Goal: Subscribe to service/newsletter

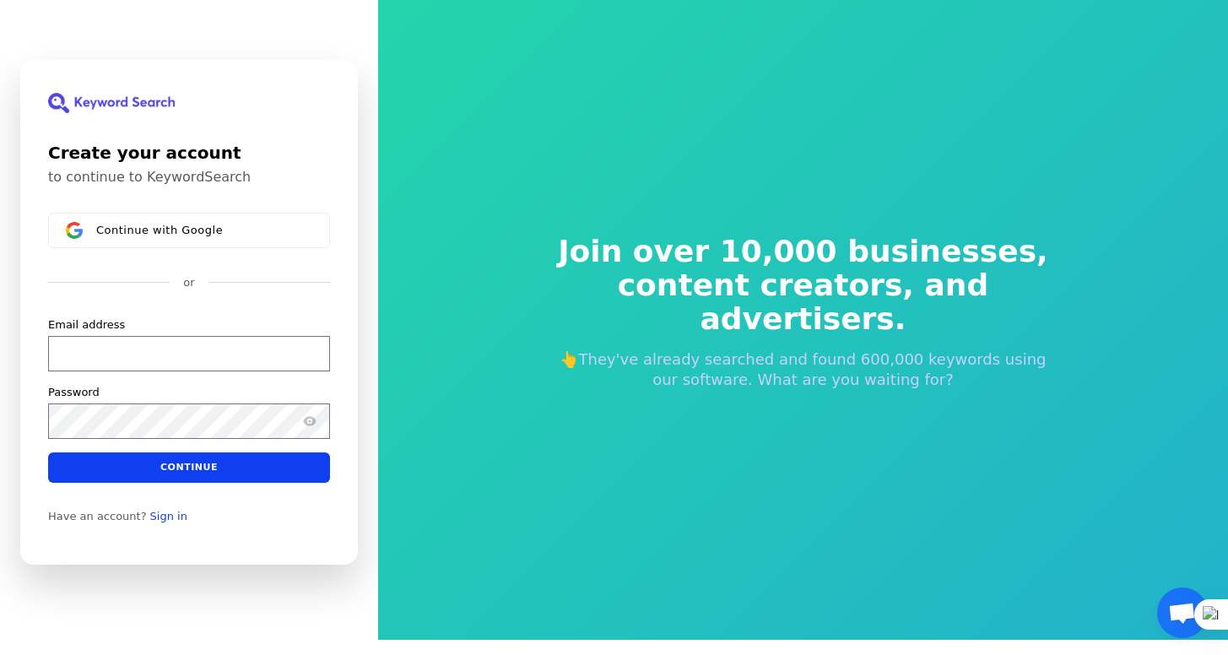
scroll to position [15, 0]
click at [203, 351] on input "Email address" at bounding box center [189, 353] width 282 height 35
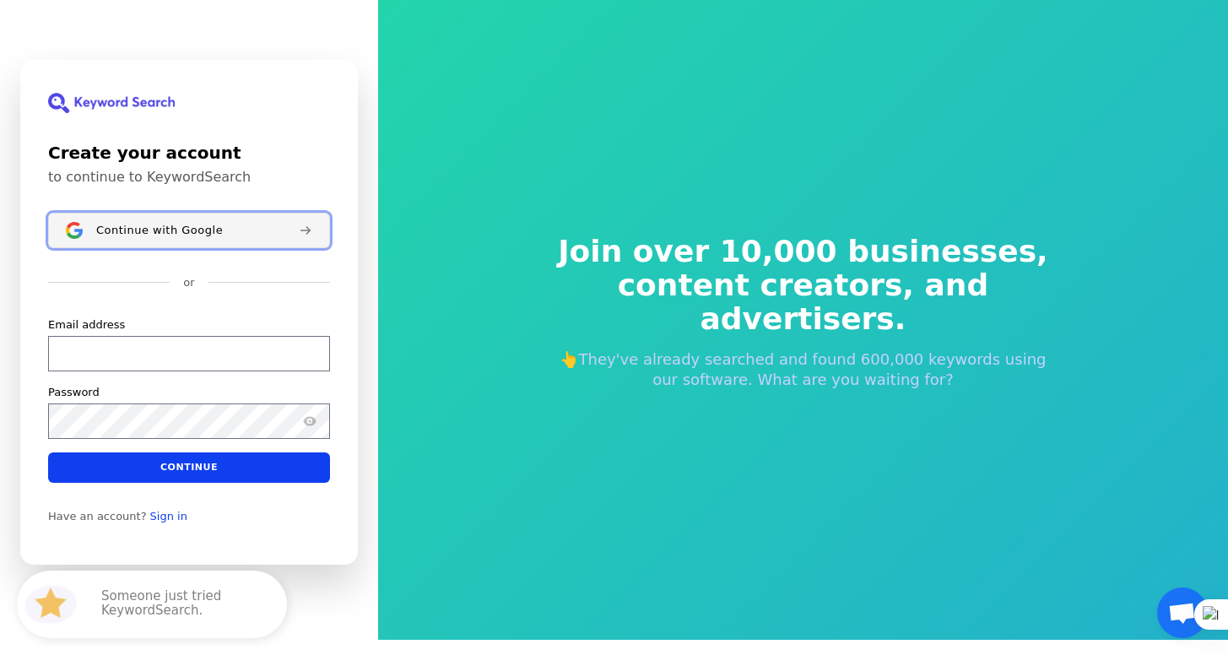
click at [259, 217] on button "Continue with Google" at bounding box center [189, 230] width 282 height 35
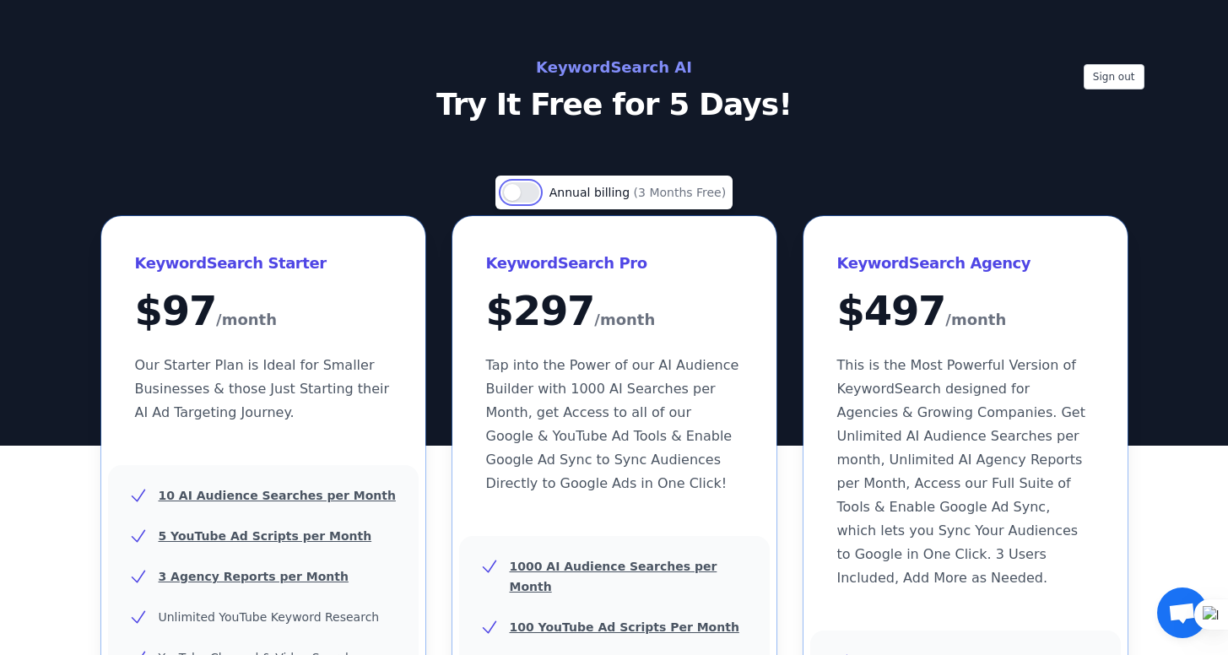
click at [507, 193] on button "Use setting" at bounding box center [520, 192] width 37 height 20
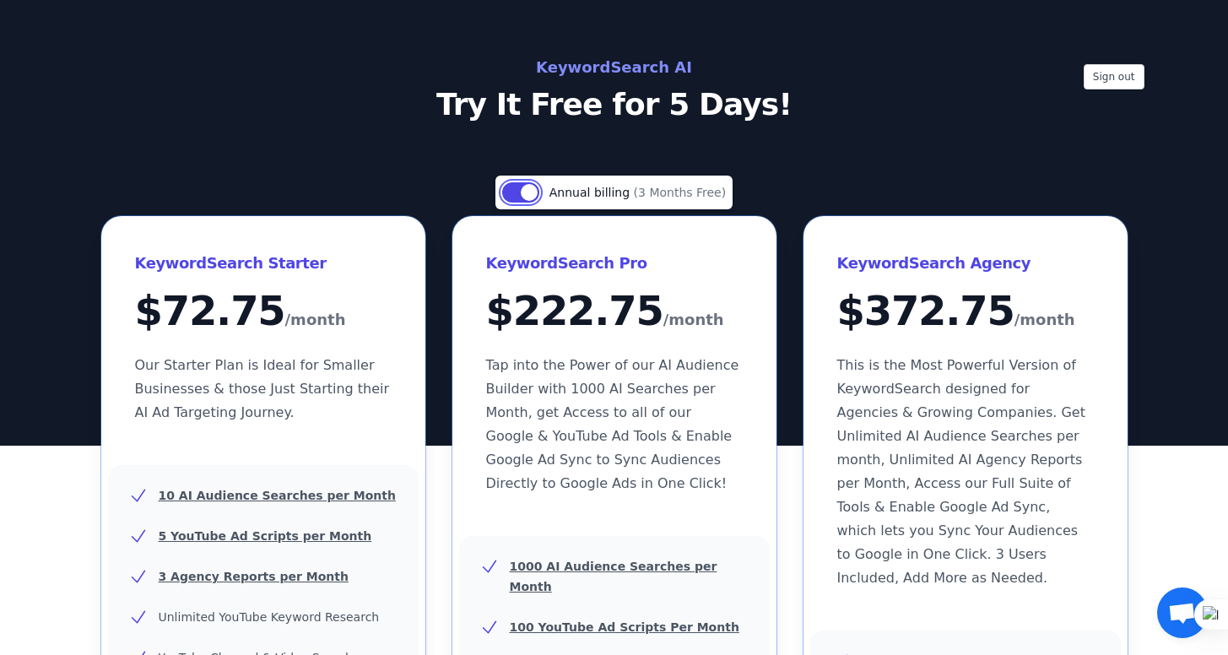
click at [520, 191] on button "Use setting" at bounding box center [520, 192] width 37 height 20
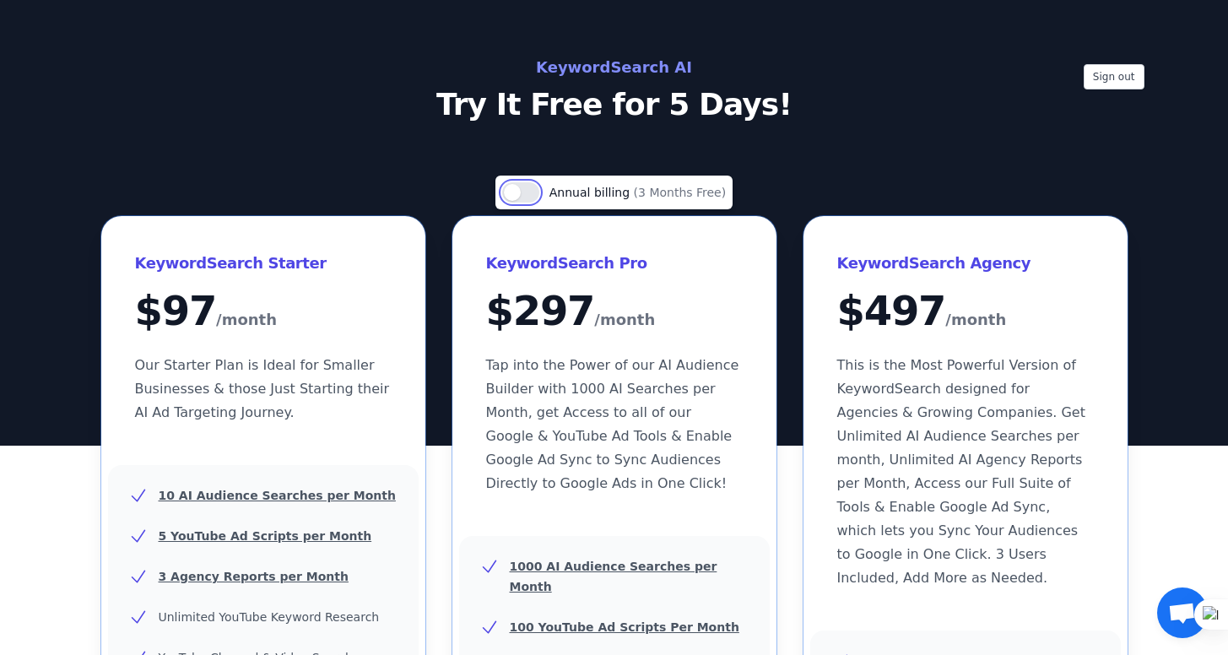
click at [520, 191] on button "Use setting" at bounding box center [520, 192] width 37 height 20
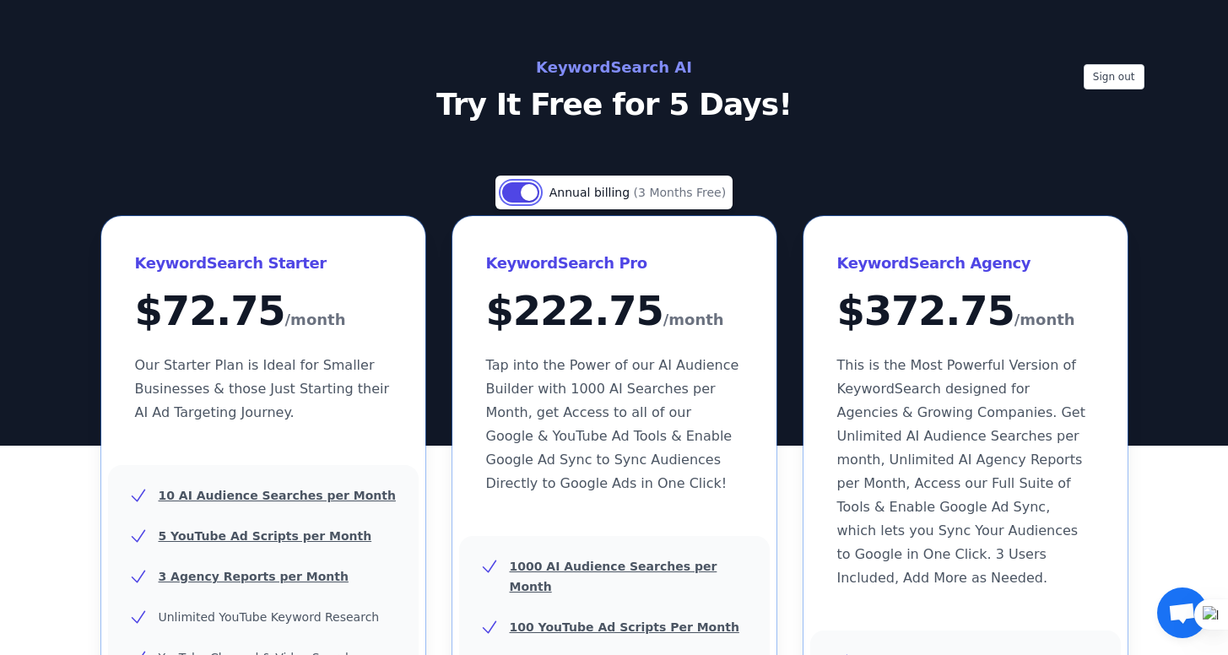
click at [520, 191] on button "Use setting" at bounding box center [520, 192] width 37 height 20
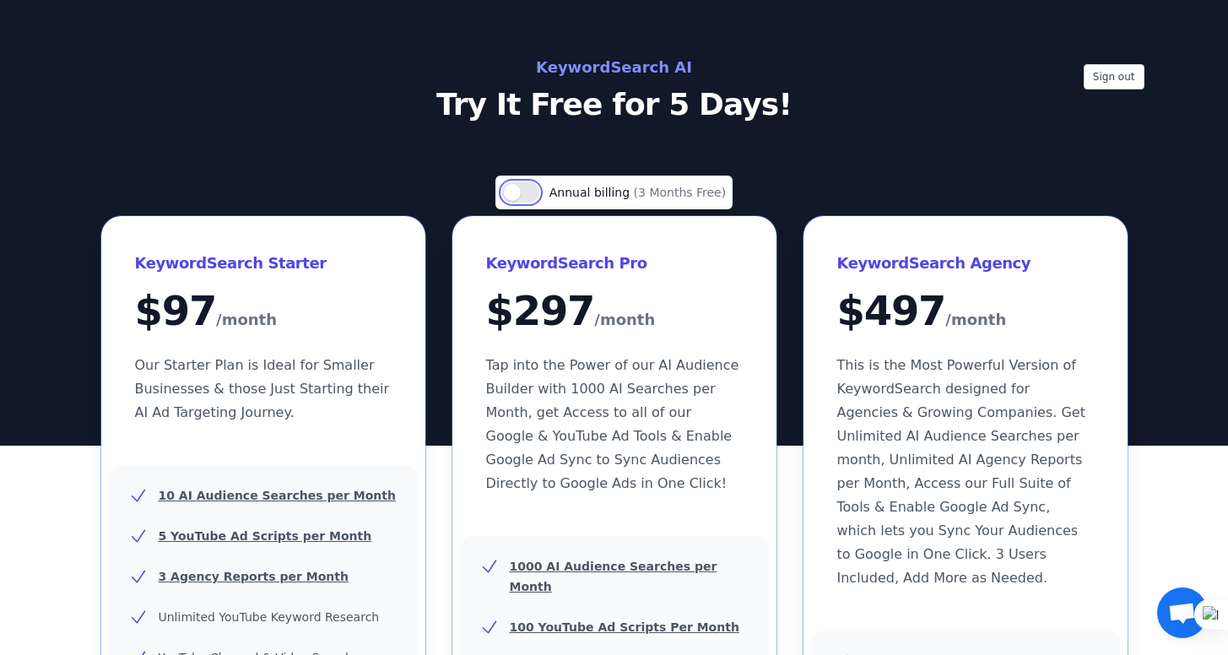
click at [520, 191] on button "Use setting" at bounding box center [520, 192] width 37 height 20
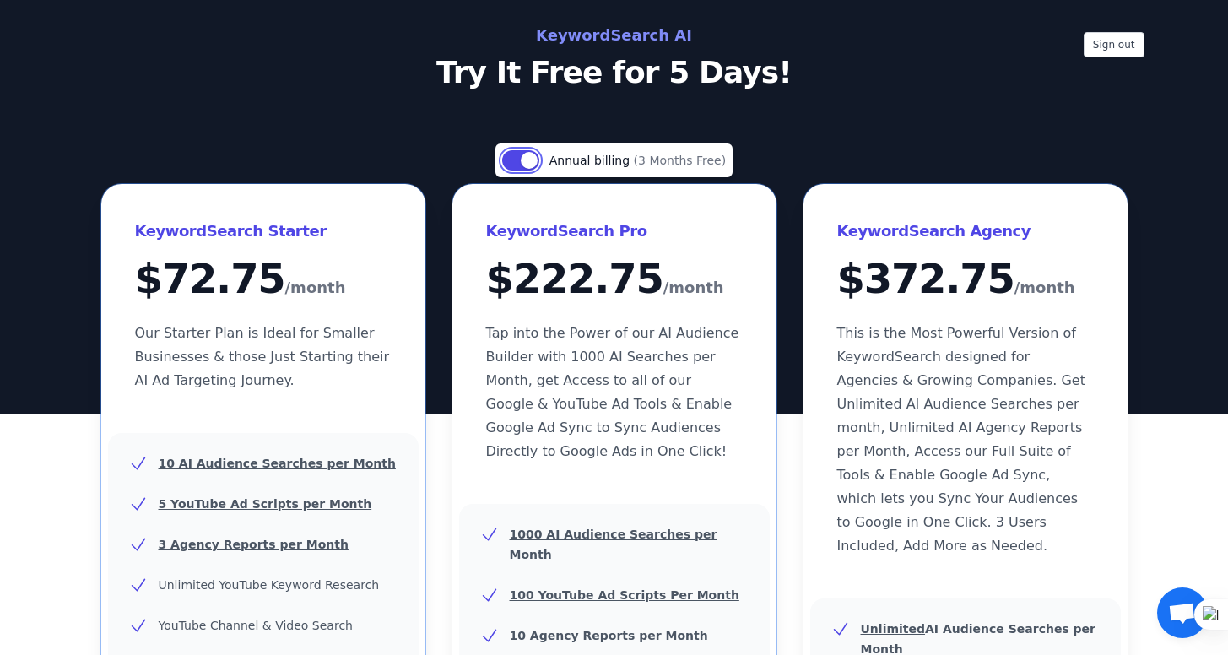
scroll to position [35, 0]
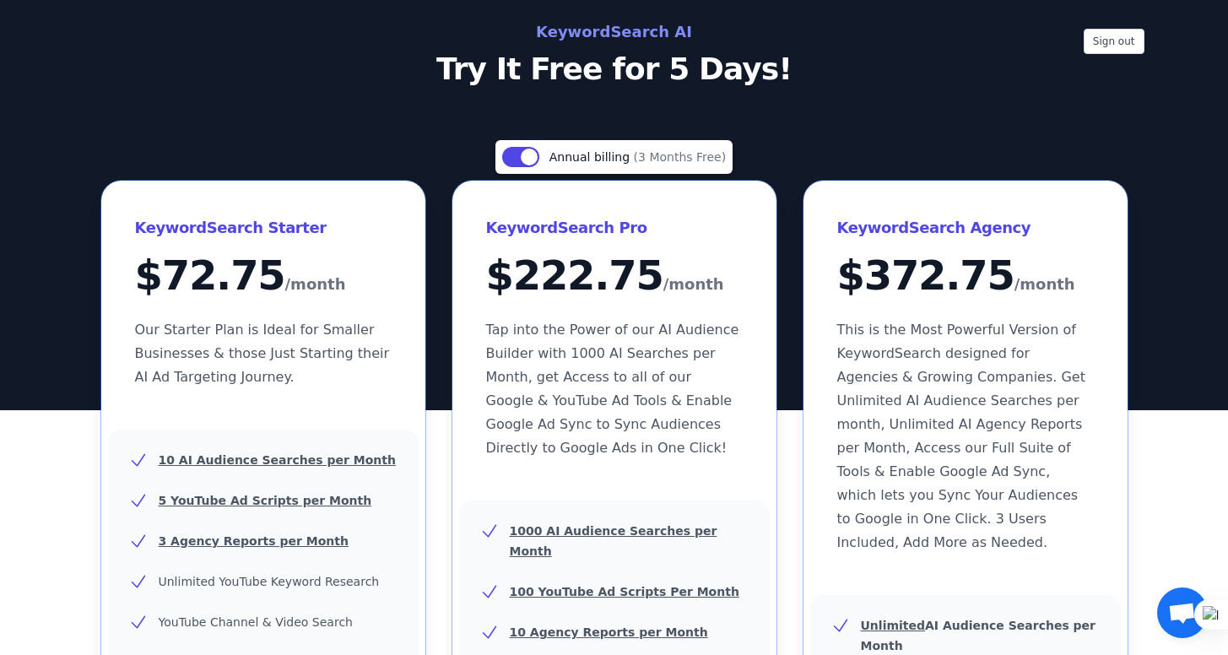
click at [673, 157] on span "(3 Months Free)" at bounding box center [680, 157] width 93 height 14
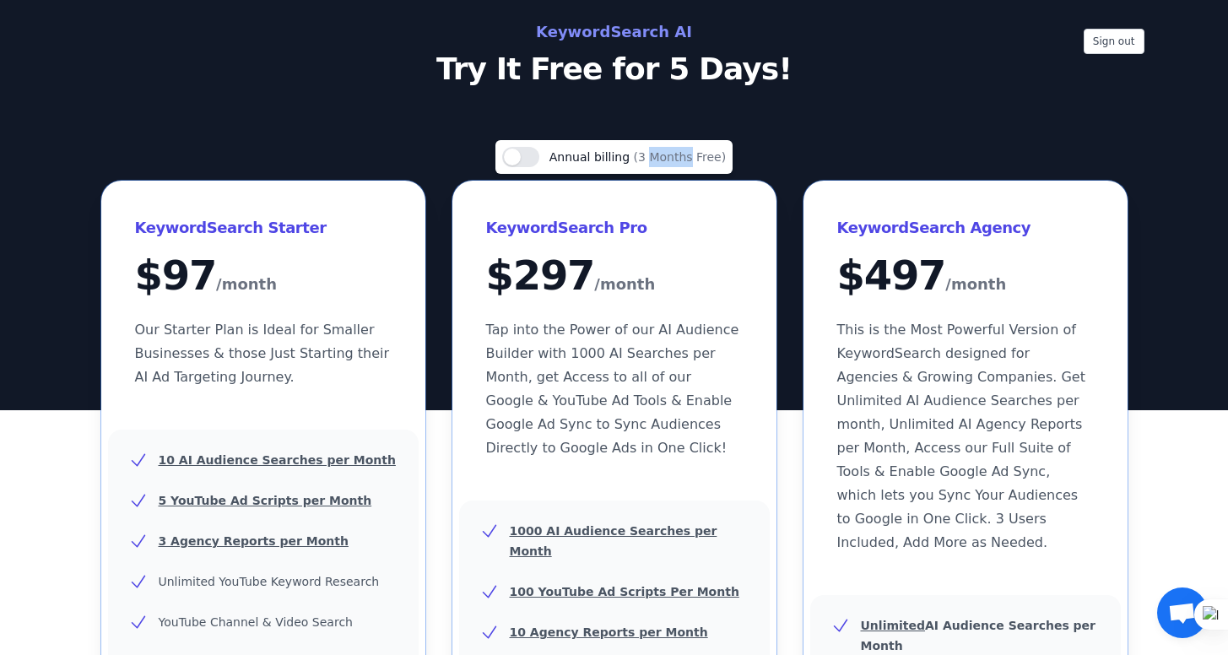
click at [673, 157] on span "(3 Months Free)" at bounding box center [680, 157] width 93 height 14
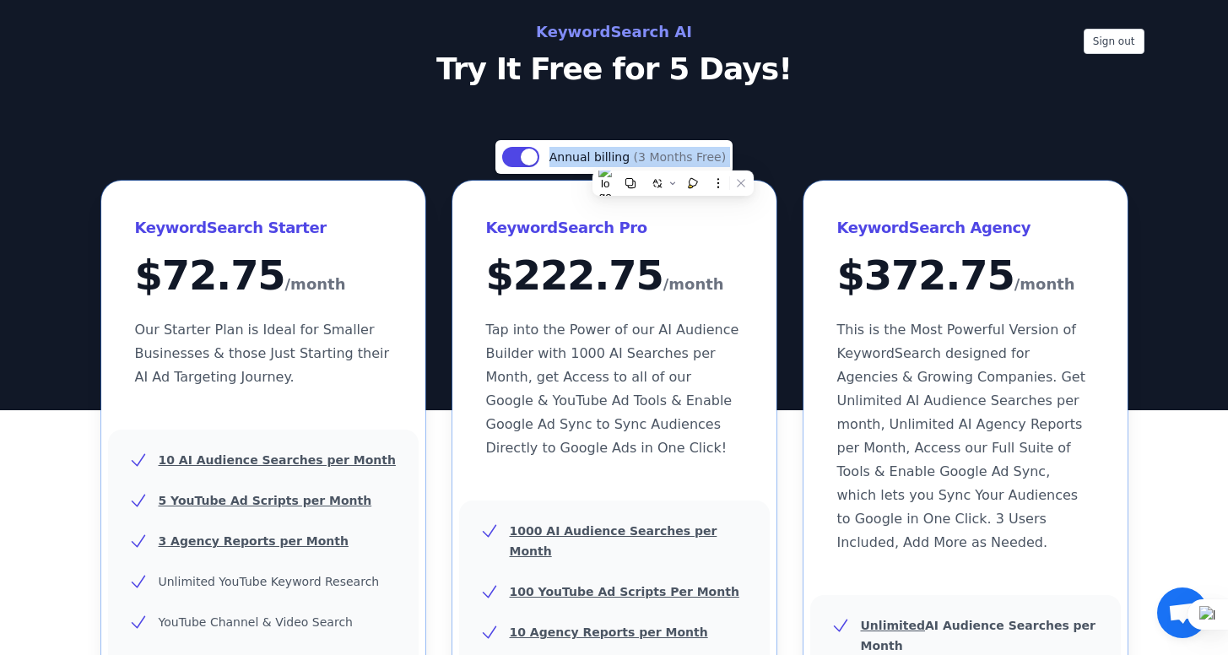
click at [673, 157] on span "(3 Months Free)" at bounding box center [680, 157] width 93 height 14
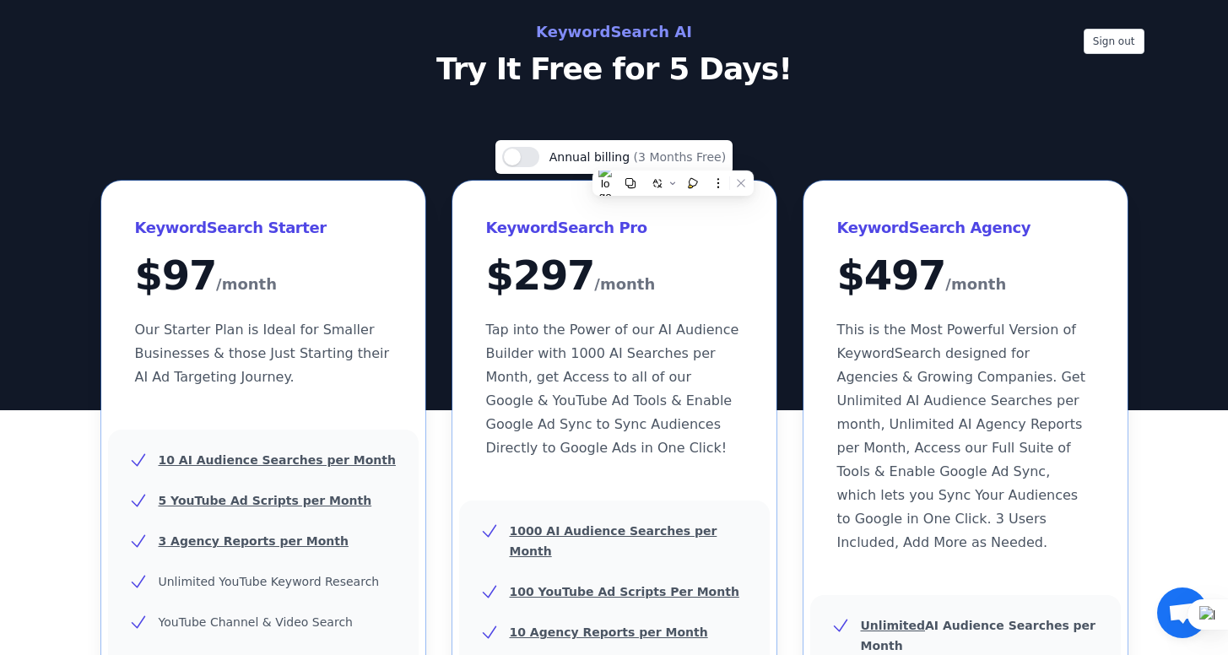
click at [716, 124] on div "Sign out KeywordSearch AI Try It Free for 5 Days!" at bounding box center [614, 188] width 1228 height 446
click at [532, 164] on button "Use setting" at bounding box center [520, 157] width 37 height 20
